Goal: Transaction & Acquisition: Purchase product/service

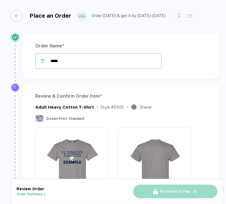
click at [95, 62] on input "*****" at bounding box center [98, 60] width 126 height 15
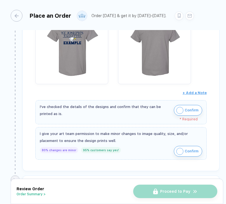
scroll to position [119, 0]
click at [177, 109] on img "button" at bounding box center [180, 110] width 7 height 7
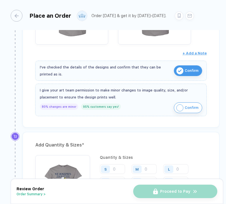
scroll to position [219, 0]
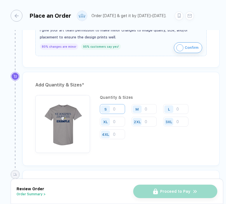
click at [117, 111] on input "number" at bounding box center [112, 109] width 25 height 10
type input "4"
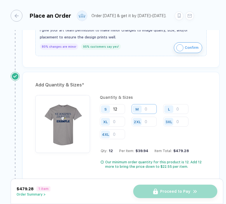
type input "12"
click at [146, 109] on input "number" at bounding box center [144, 109] width 25 height 10
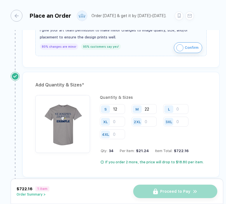
type input "22"
click at [175, 107] on div "L" at bounding box center [169, 109] width 13 height 10
click at [179, 107] on input "number" at bounding box center [175, 109] width 25 height 10
type input "2"
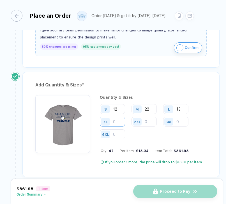
type input "13"
click at [115, 123] on input "number" at bounding box center [112, 122] width 25 height 10
type input "3"
click at [145, 122] on input "number" at bounding box center [144, 122] width 25 height 10
type input "3"
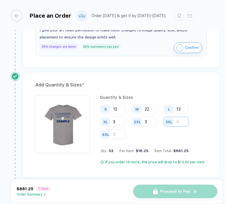
click at [182, 122] on input "number" at bounding box center [175, 122] width 25 height 10
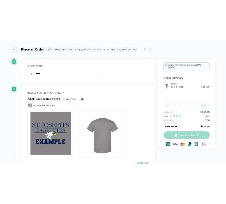
scroll to position [0, 0]
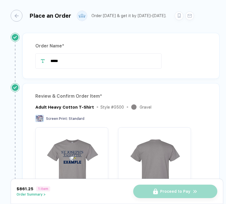
click at [24, 13] on div "Place an Order" at bounding box center [41, 16] width 61 height 12
click at [19, 16] on div "button" at bounding box center [14, 16] width 12 height 12
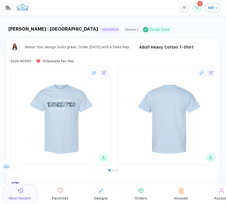
click at [214, 6] on button "MR" at bounding box center [212, 7] width 15 height 9
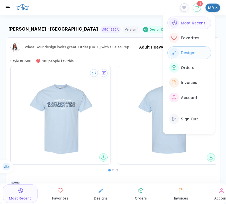
click at [195, 51] on span "Designs" at bounding box center [189, 53] width 16 height 4
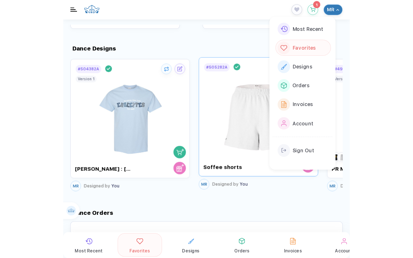
scroll to position [451, 0]
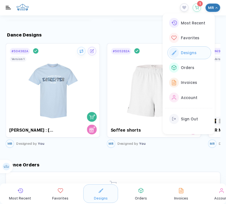
click at [105, 25] on div "Dance Designs See All Designs # 504382A Design Done [PERSON_NAME] : [GEOGRAPHIC…" at bounding box center [113, 84] width 226 height 130
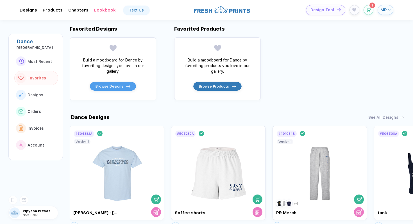
scroll to position [213, 0]
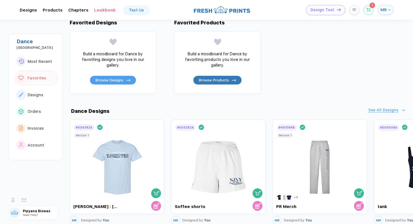
click at [226, 111] on div "See All Designs" at bounding box center [383, 110] width 30 height 5
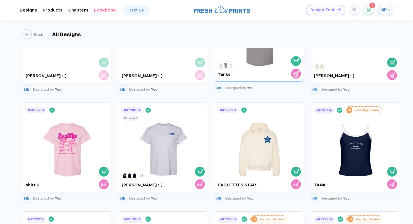
scroll to position [277, 0]
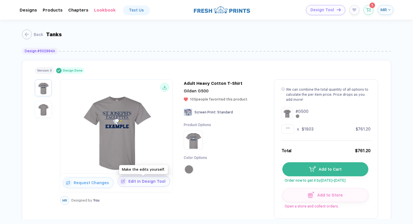
click at [144, 184] on button "Edit in Design Tool" at bounding box center [144, 181] width 52 height 11
